Goal: Transaction & Acquisition: Purchase product/service

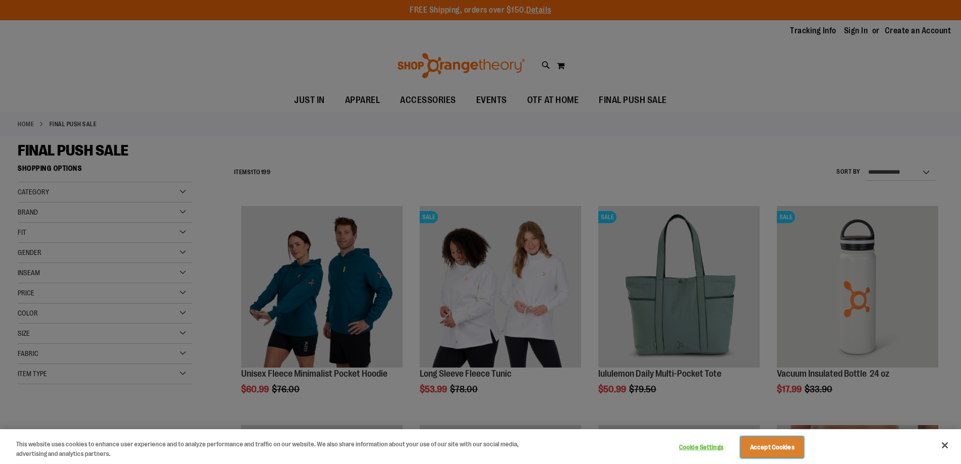
click at [780, 444] on button "Accept Cookies" at bounding box center [772, 447] width 63 height 21
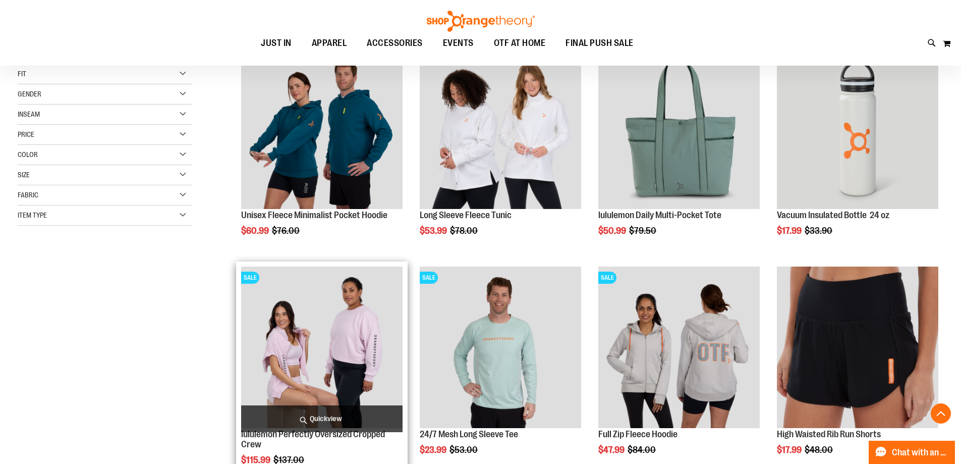
scroll to position [151, 0]
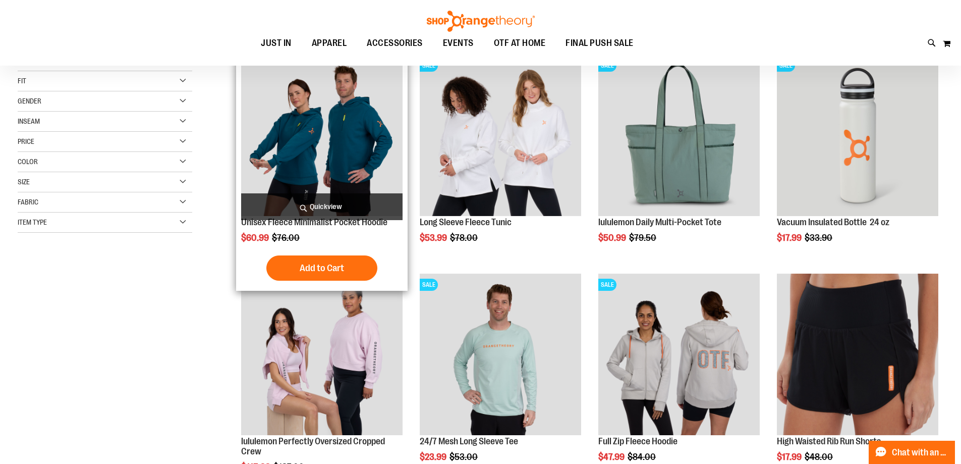
click at [293, 130] on img "product" at bounding box center [321, 135] width 161 height 161
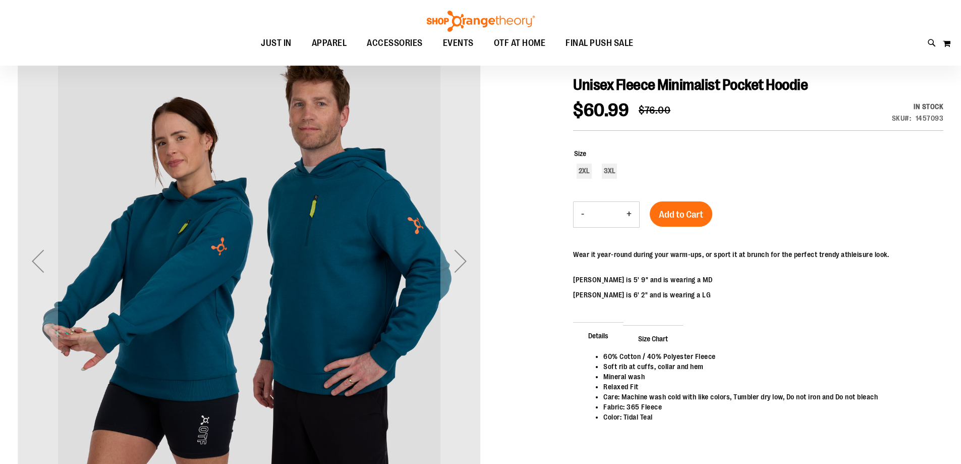
scroll to position [100, 0]
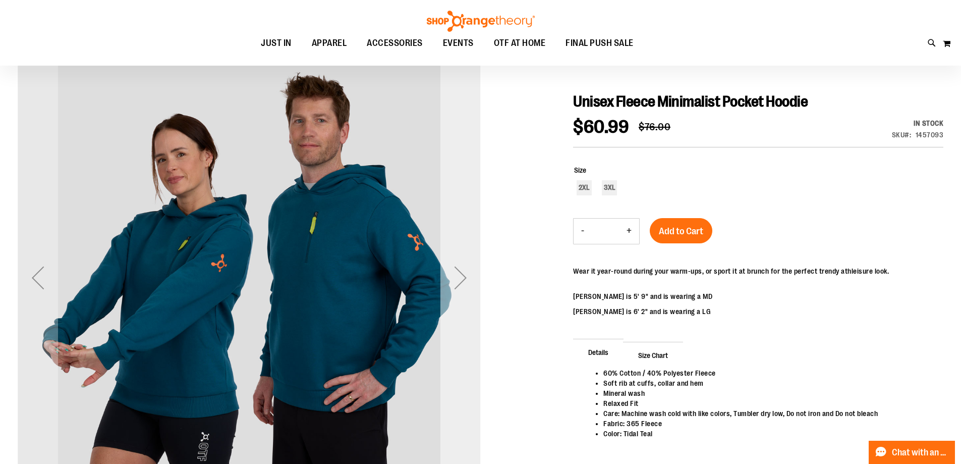
click at [459, 276] on div "Next" at bounding box center [461, 277] width 40 height 40
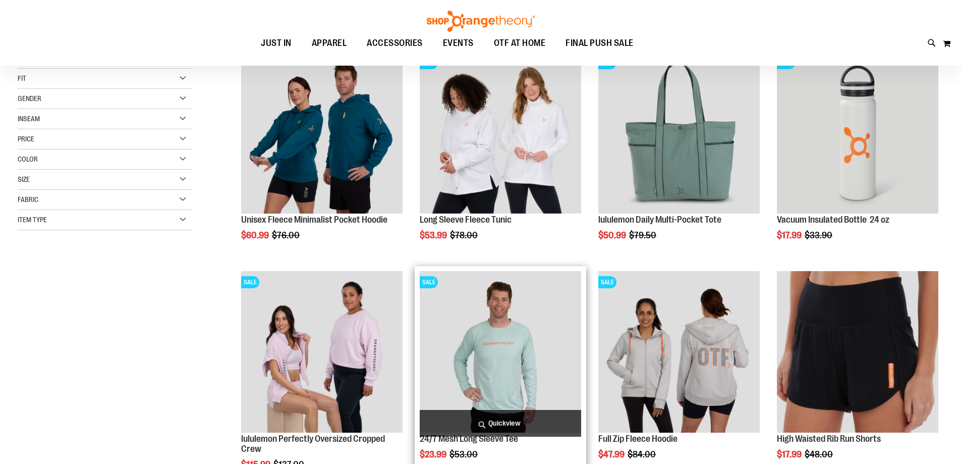
scroll to position [150, 0]
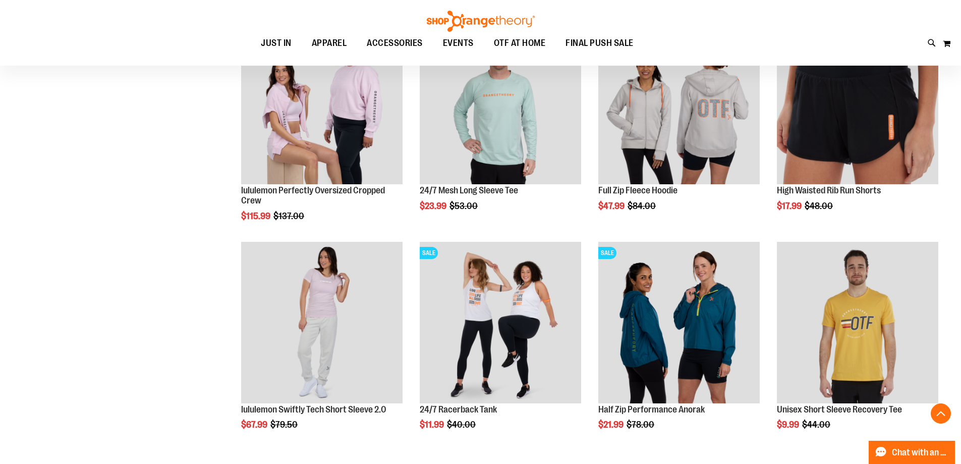
scroll to position [453, 0]
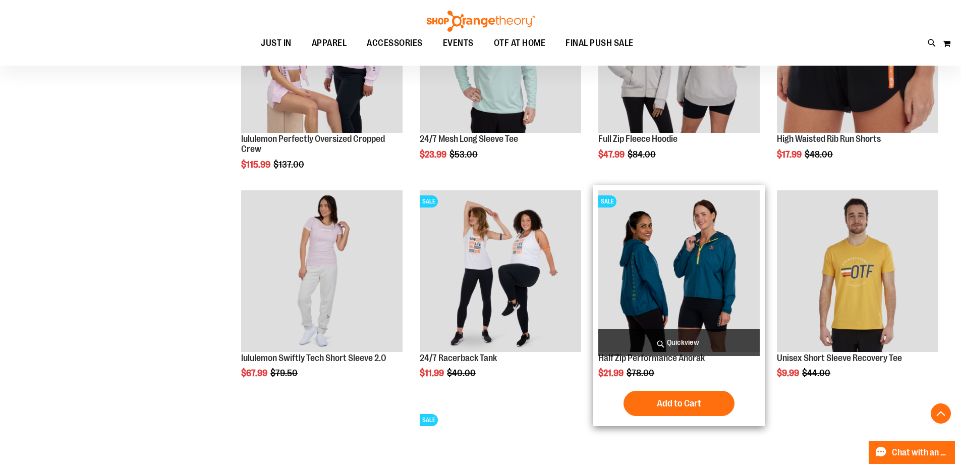
click at [661, 297] on img "product" at bounding box center [678, 270] width 161 height 161
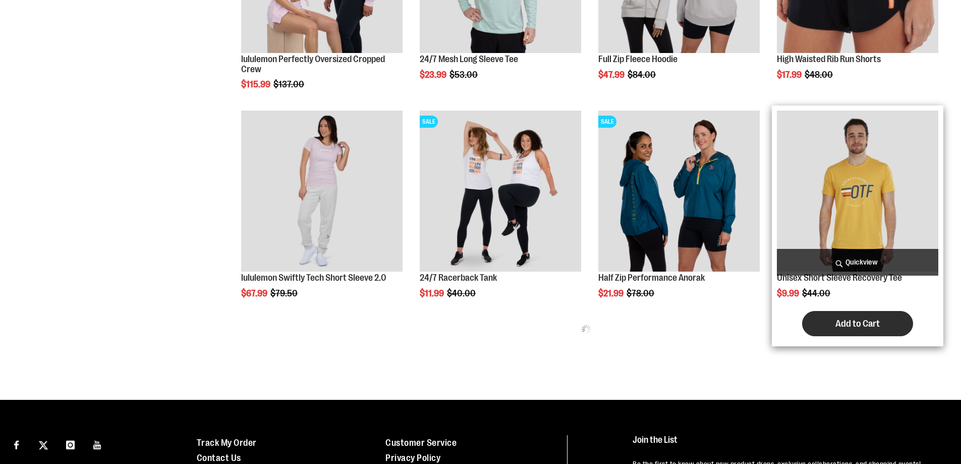
scroll to position [533, 0]
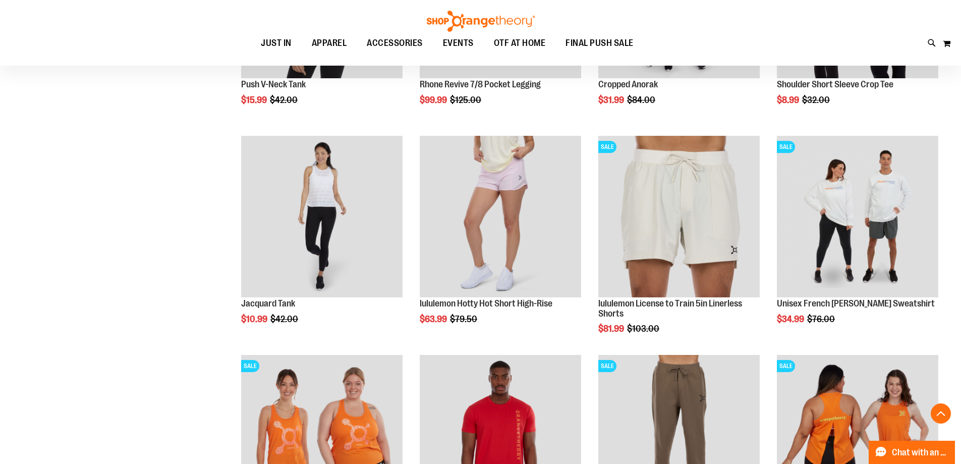
scroll to position [987, 0]
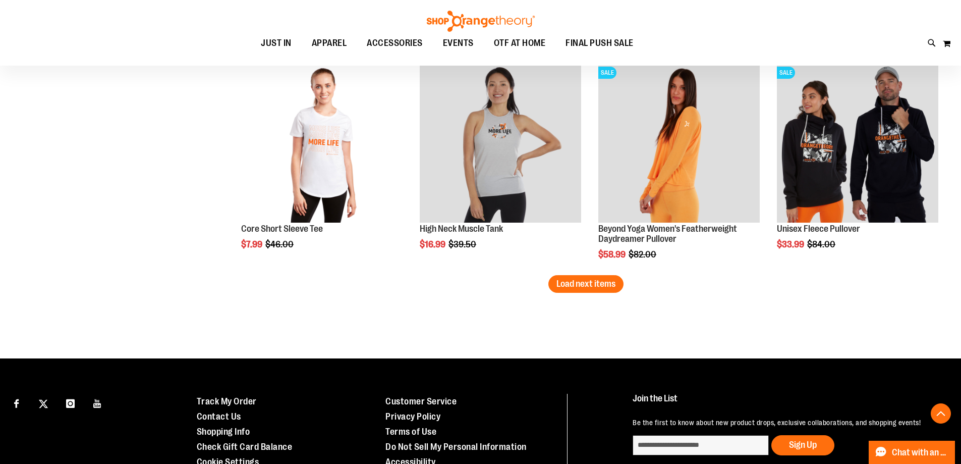
scroll to position [1895, 0]
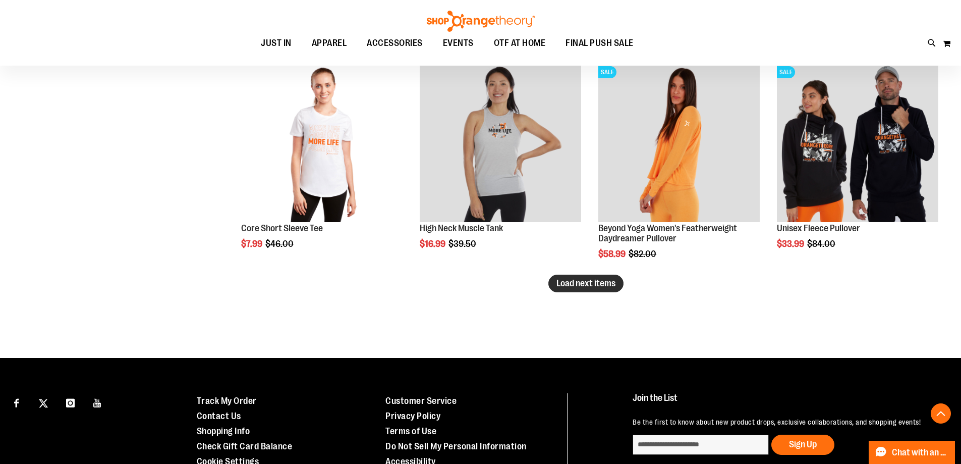
click at [589, 280] on span "Load next items" at bounding box center [586, 283] width 59 height 10
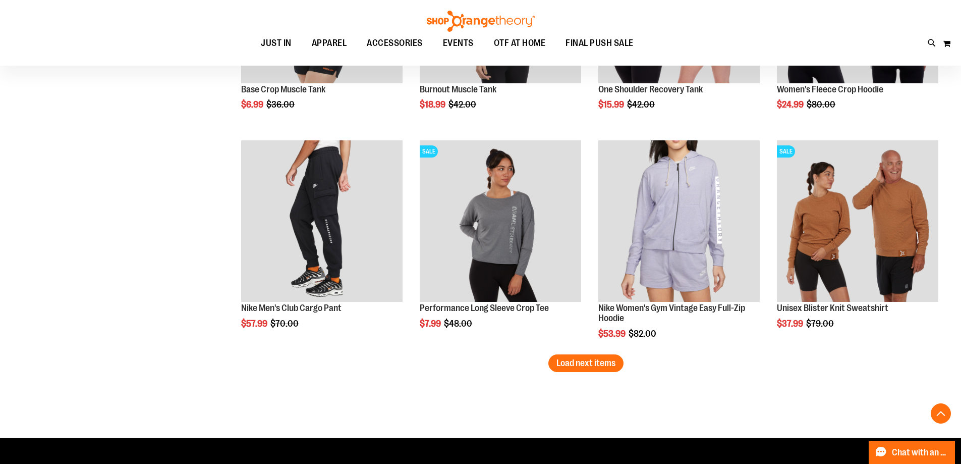
scroll to position [2501, 0]
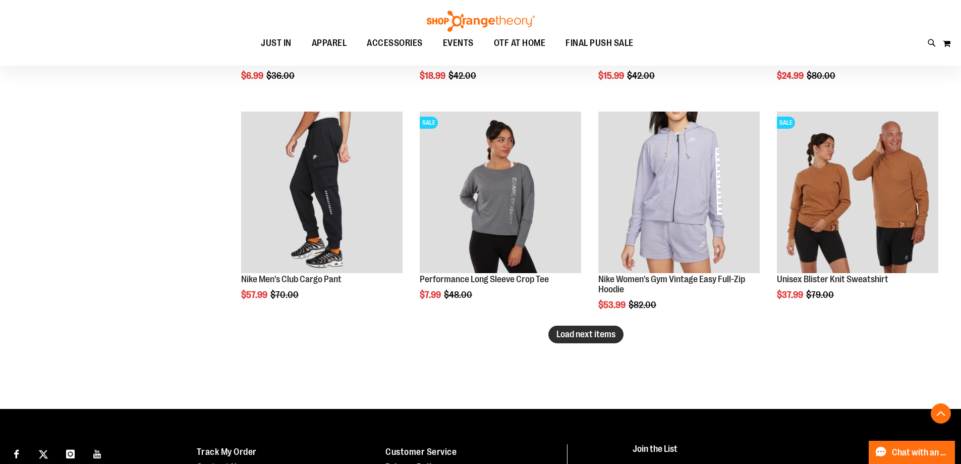
click at [607, 333] on span "Load next items" at bounding box center [586, 334] width 59 height 10
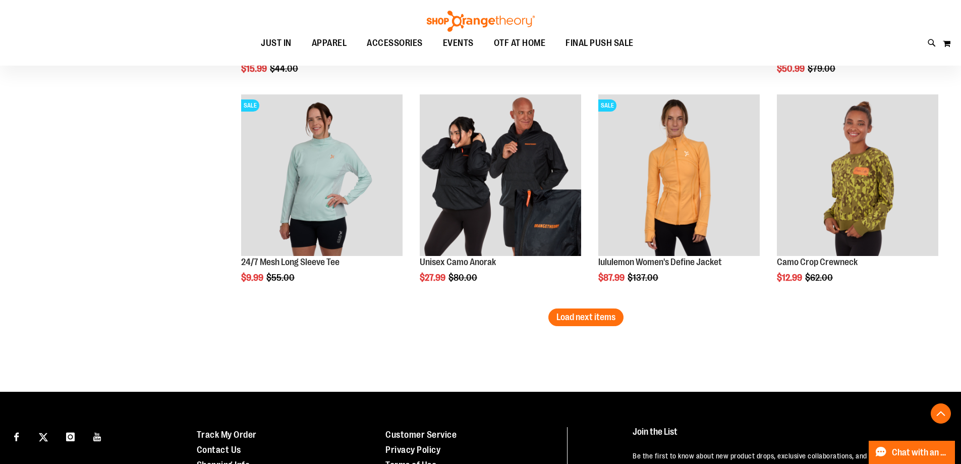
scroll to position [3157, 0]
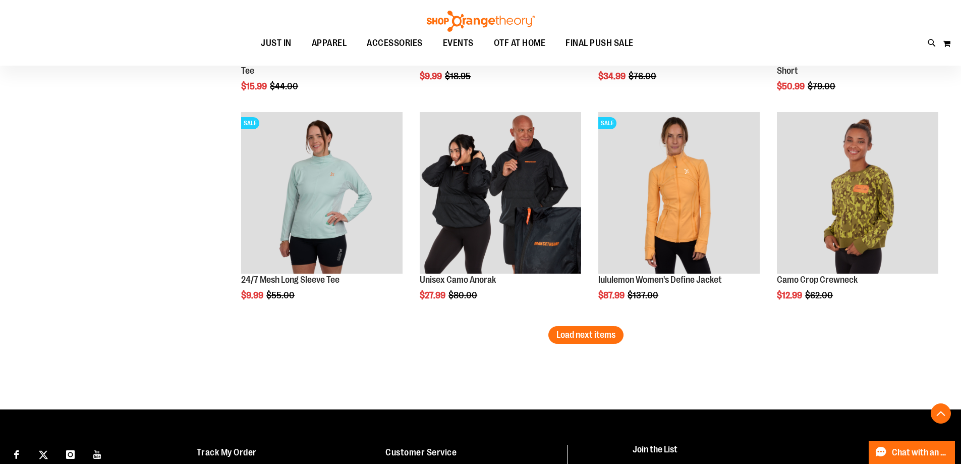
click at [611, 335] on span "Load next items" at bounding box center [586, 335] width 59 height 10
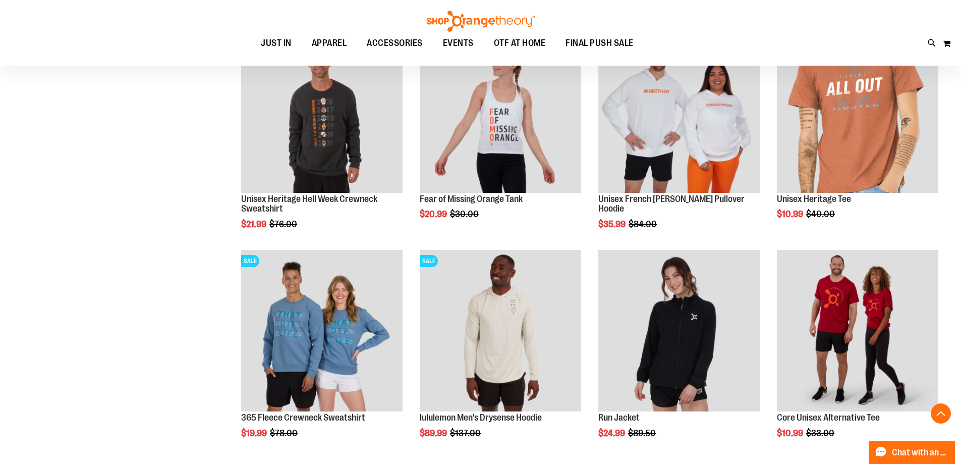
scroll to position [3712, 0]
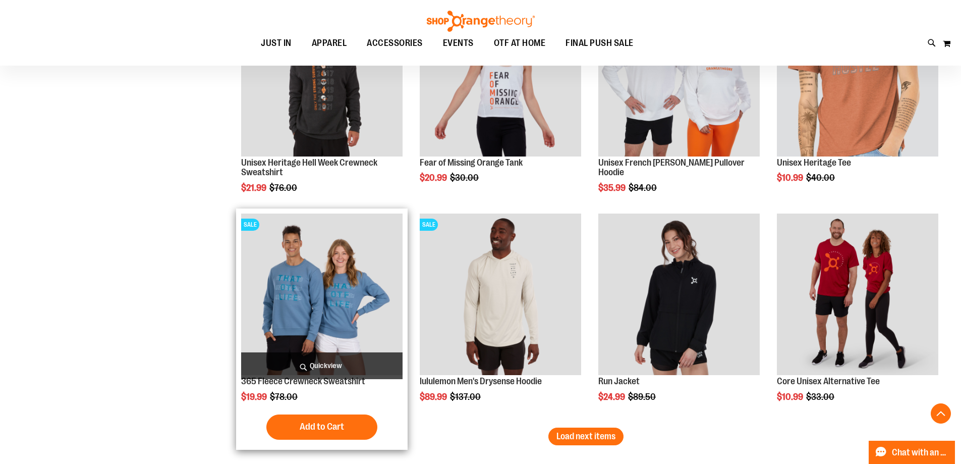
click at [303, 289] on img "product" at bounding box center [321, 293] width 161 height 161
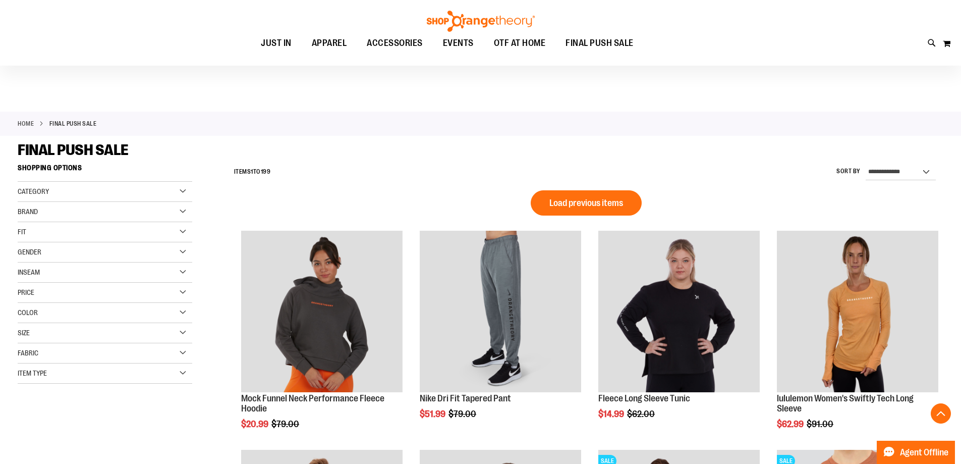
scroll to position [672, 0]
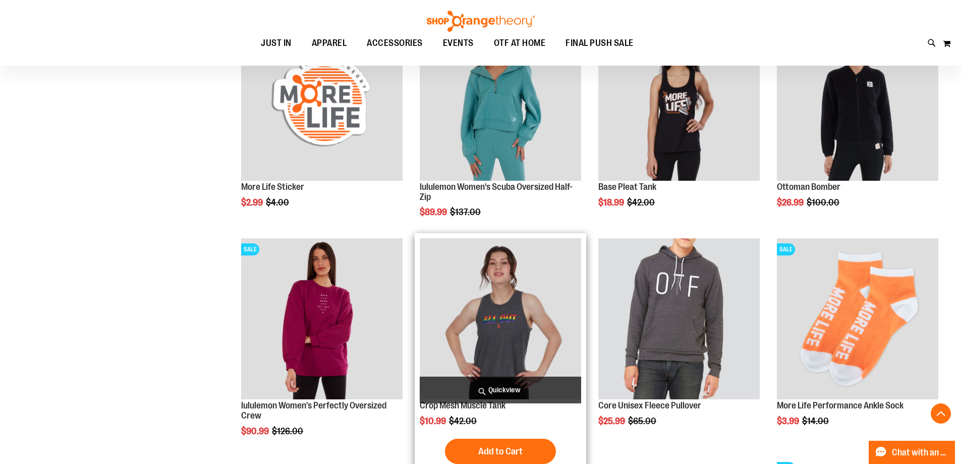
scroll to position [1086, 0]
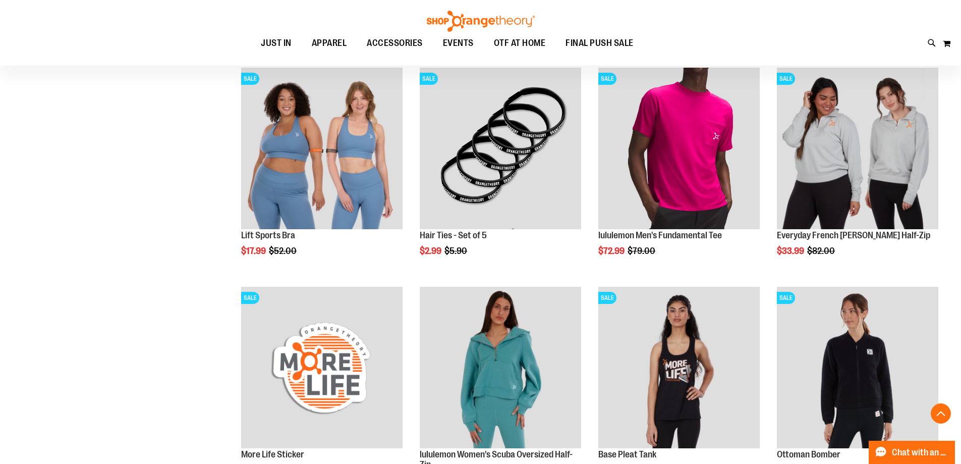
scroll to position [784, 0]
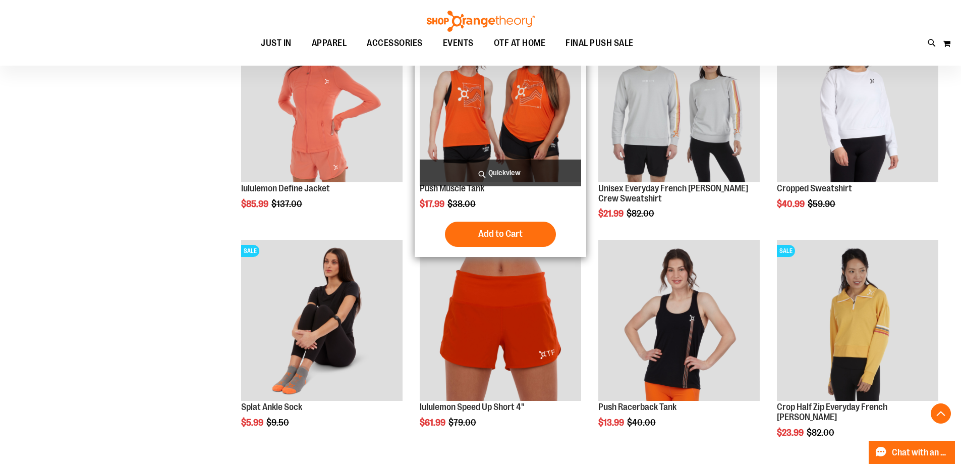
scroll to position [1743, 0]
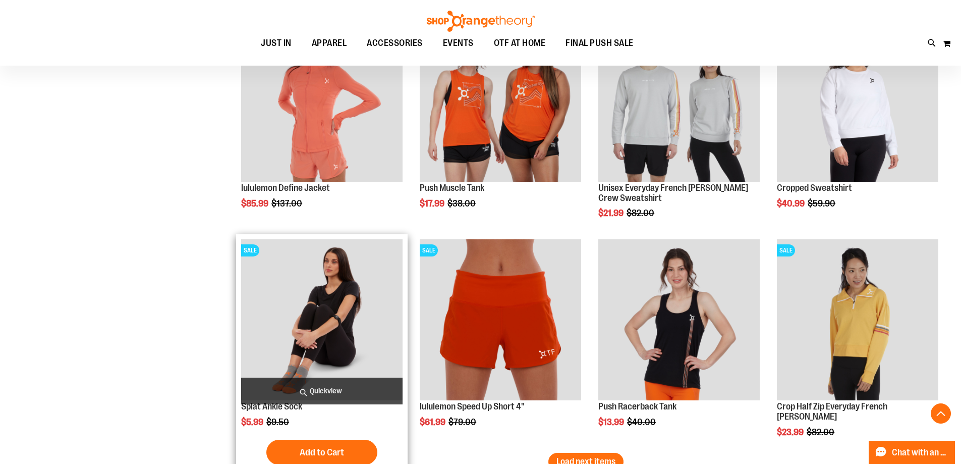
click at [298, 324] on img "product" at bounding box center [321, 319] width 161 height 161
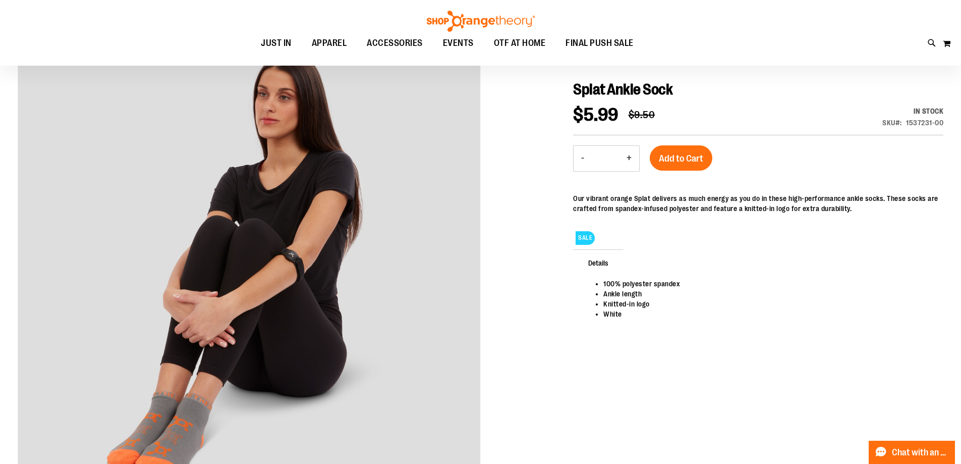
scroll to position [100, 0]
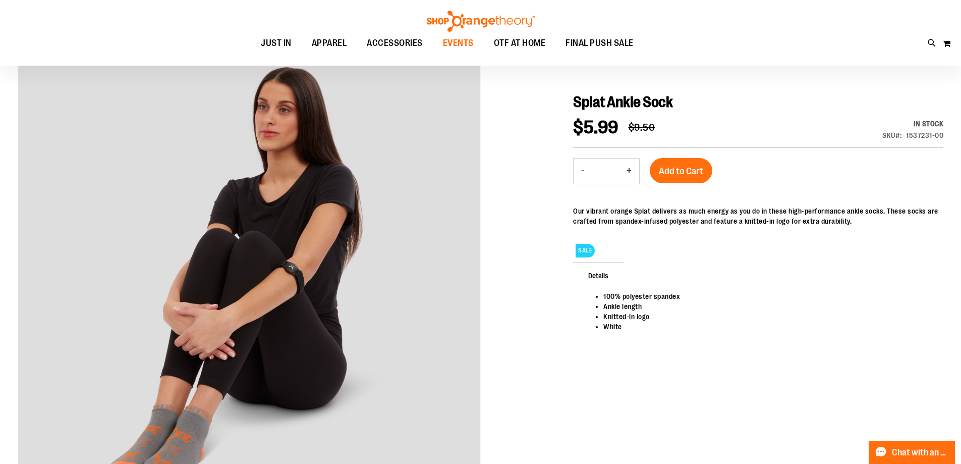
click at [458, 44] on span "EVENTS" at bounding box center [458, 43] width 31 height 23
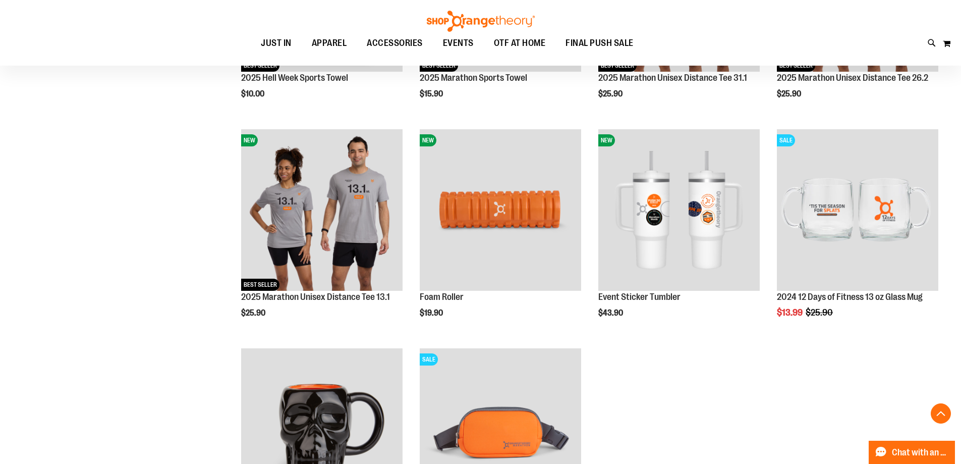
scroll to position [243, 0]
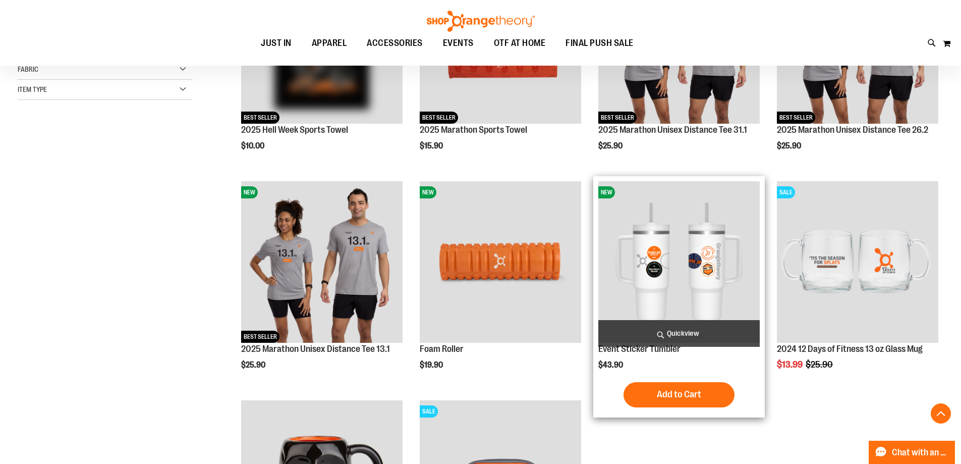
click at [667, 271] on img "product" at bounding box center [678, 261] width 161 height 161
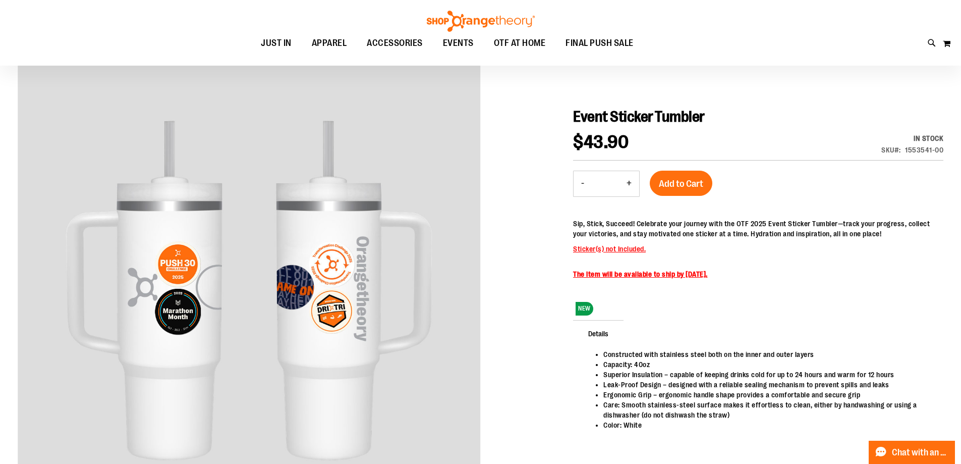
scroll to position [100, 0]
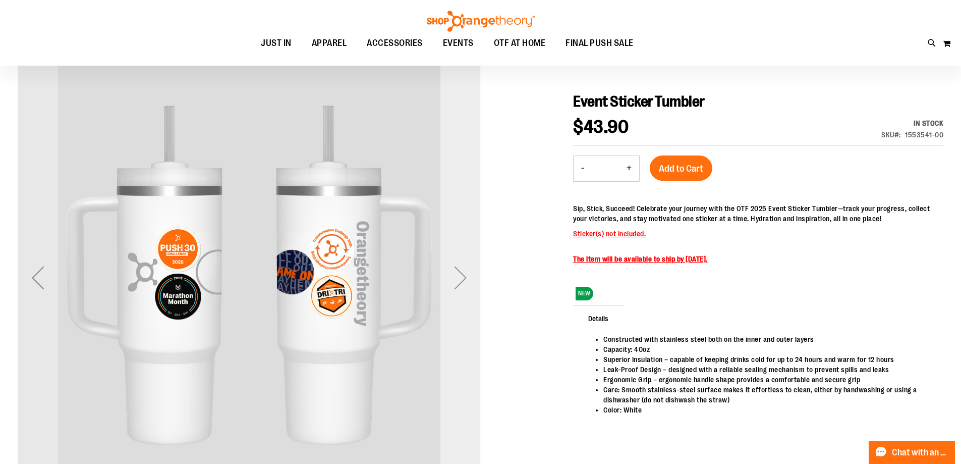
click at [463, 286] on div "Next" at bounding box center [461, 277] width 40 height 40
click at [463, 285] on div "Next" at bounding box center [461, 277] width 40 height 40
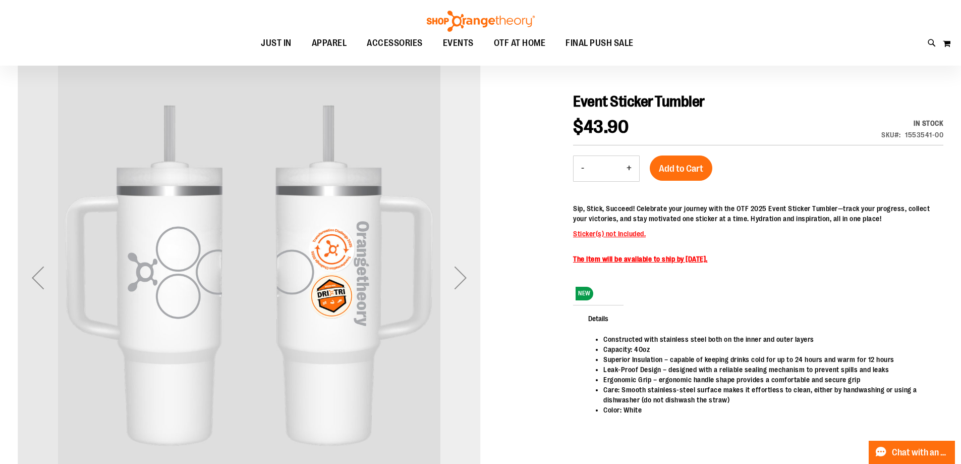
click at [463, 285] on div "Next" at bounding box center [461, 277] width 40 height 40
